Goal: Task Accomplishment & Management: Use online tool/utility

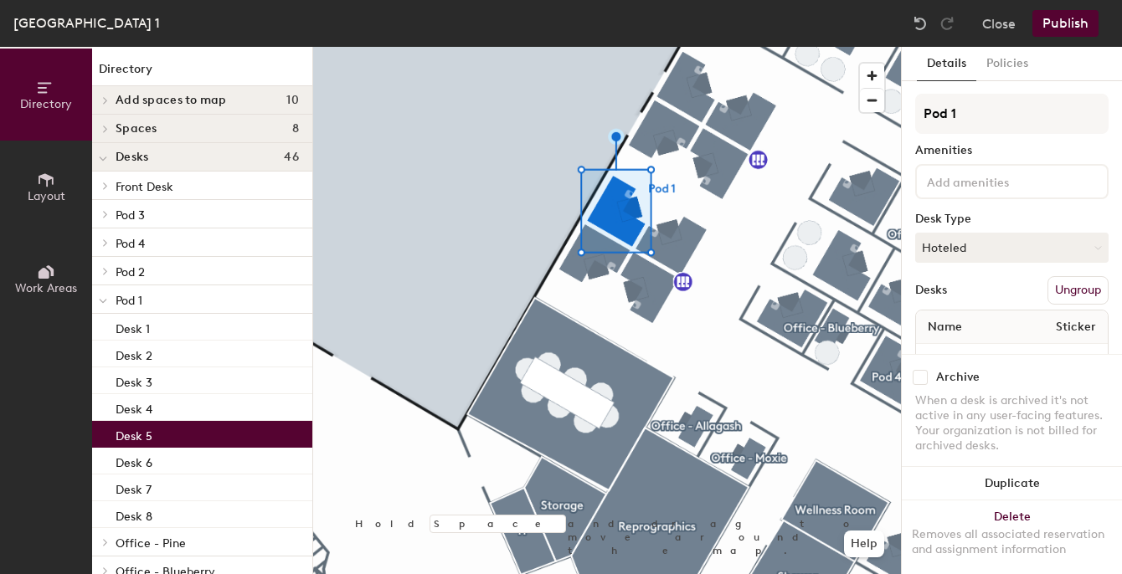
scroll to position [61, 0]
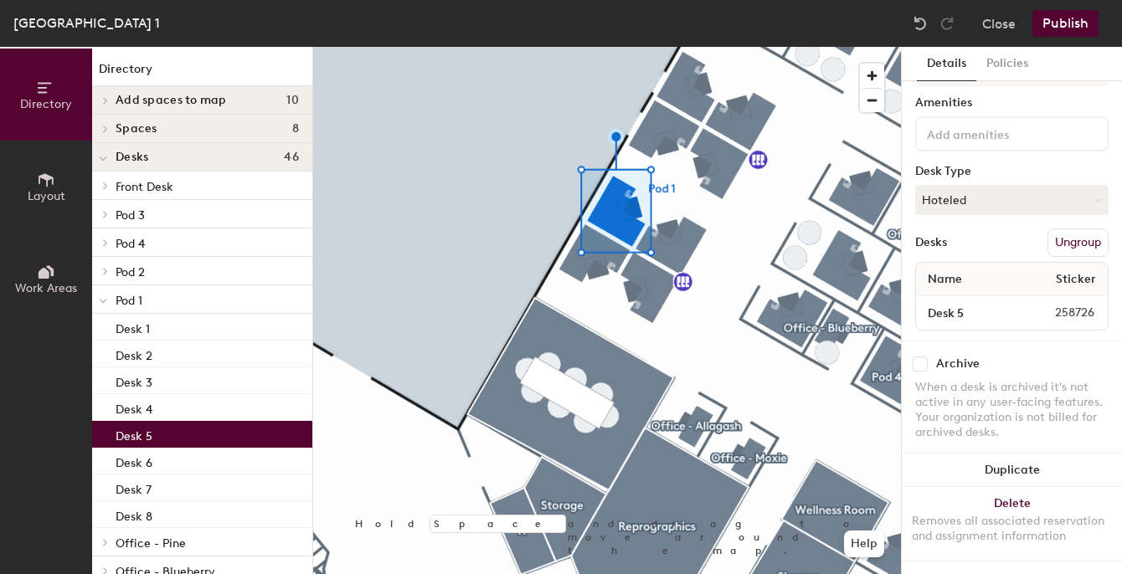
click at [1018, 185] on button "Hoteled" at bounding box center [1011, 200] width 193 height 30
click at [966, 239] on div "Assigned" at bounding box center [999, 251] width 167 height 25
click at [1070, 35] on button "Publish" at bounding box center [1065, 23] width 66 height 27
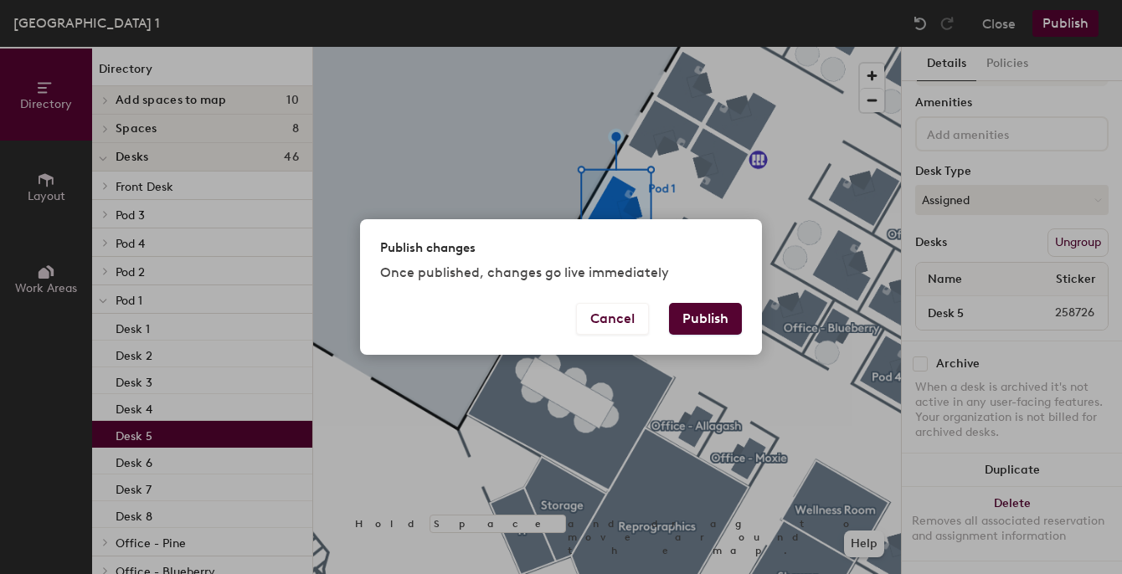
click at [697, 316] on button "Publish" at bounding box center [705, 319] width 73 height 32
